Goal: Go to known website: Access a specific website the user already knows

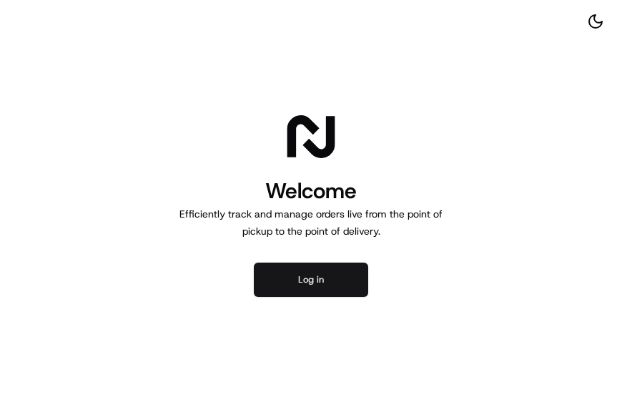
click at [315, 276] on button "Log in" at bounding box center [311, 279] width 114 height 34
